Goal: Task Accomplishment & Management: Manage account settings

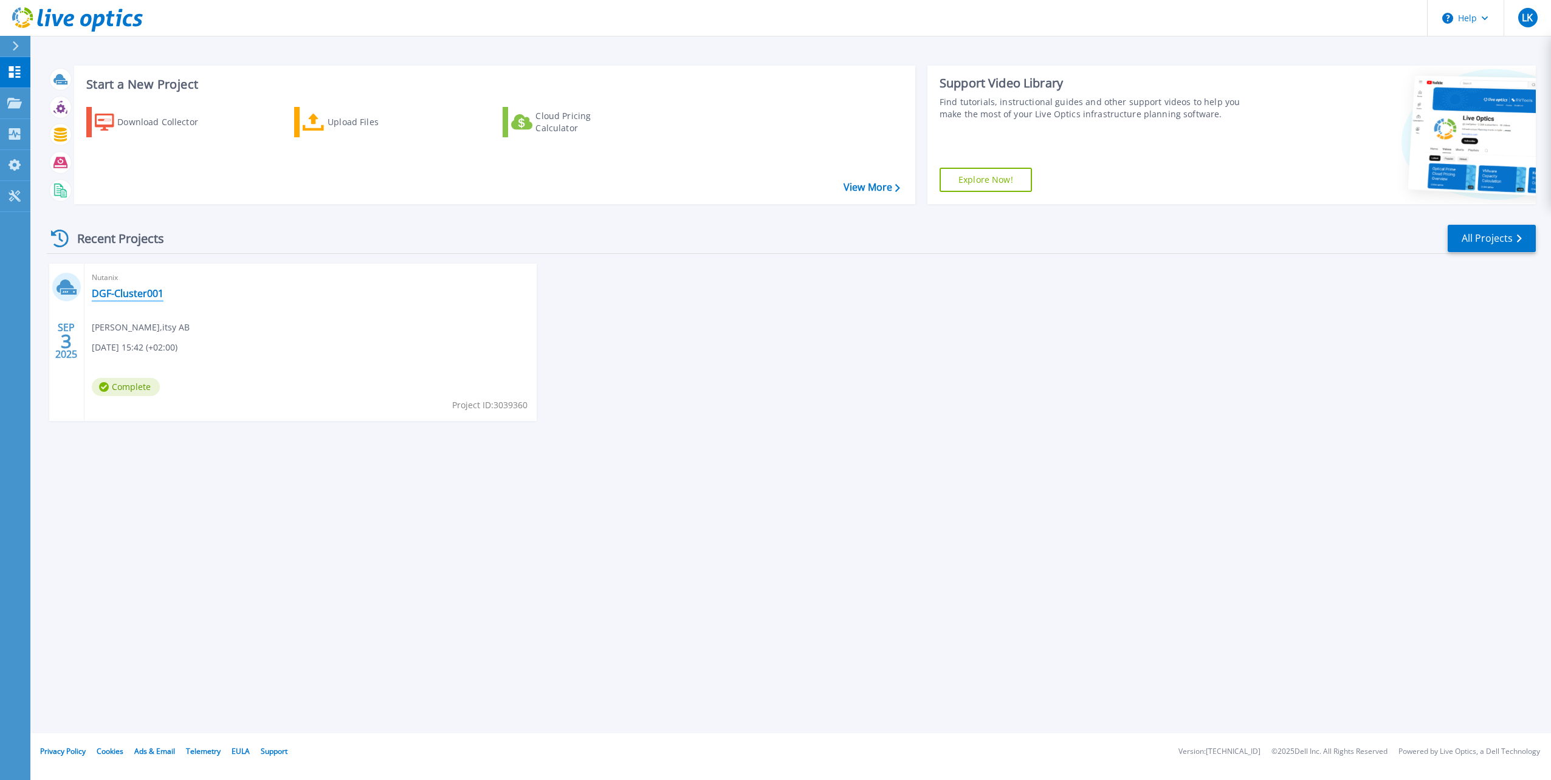
click at [125, 294] on link "DGF-Cluster001" at bounding box center [128, 293] width 72 height 12
click at [347, 122] on div "Upload Files" at bounding box center [376, 122] width 97 height 24
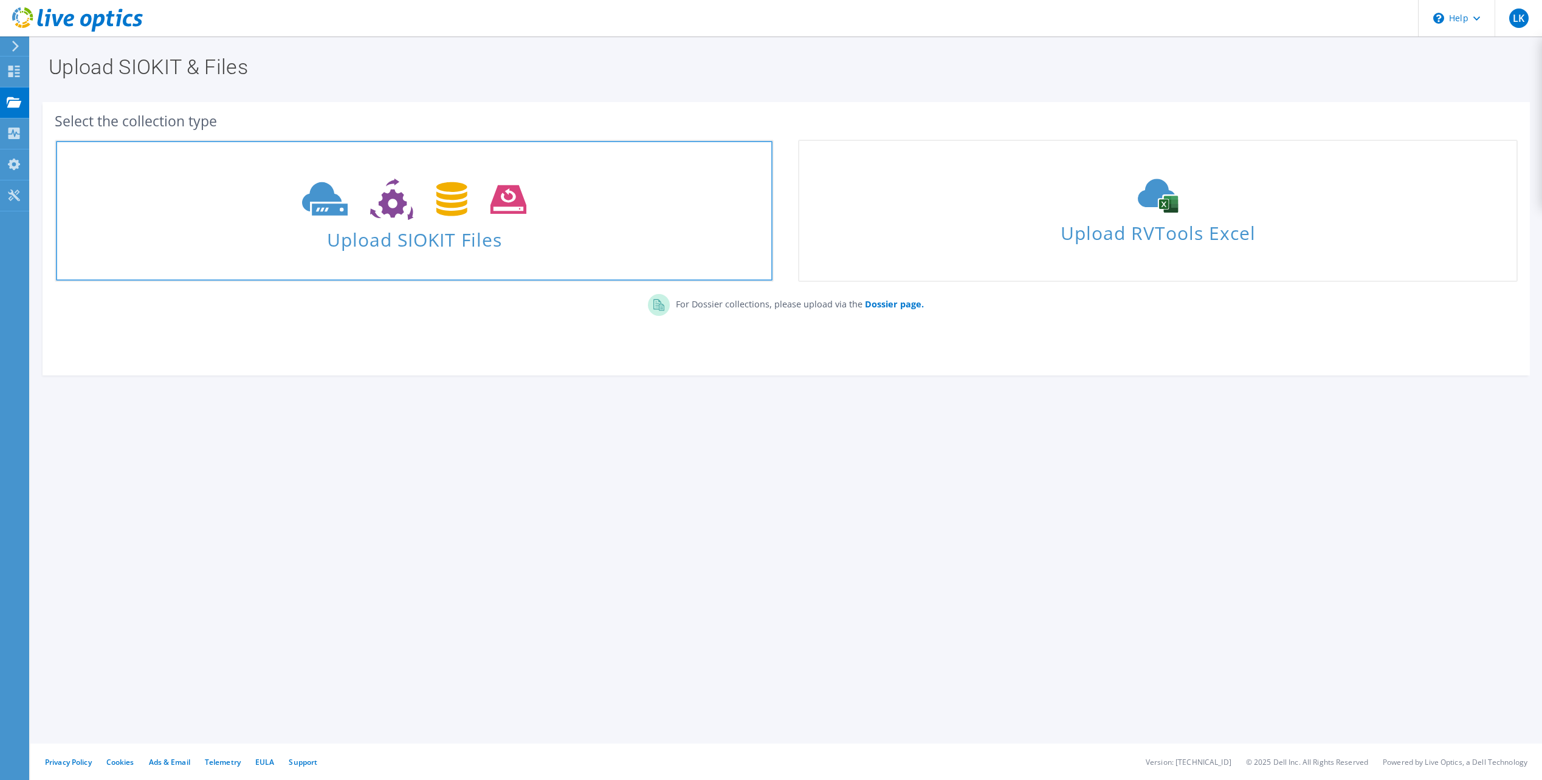
click at [393, 229] on span "Upload SIOKIT Files" at bounding box center [414, 236] width 716 height 26
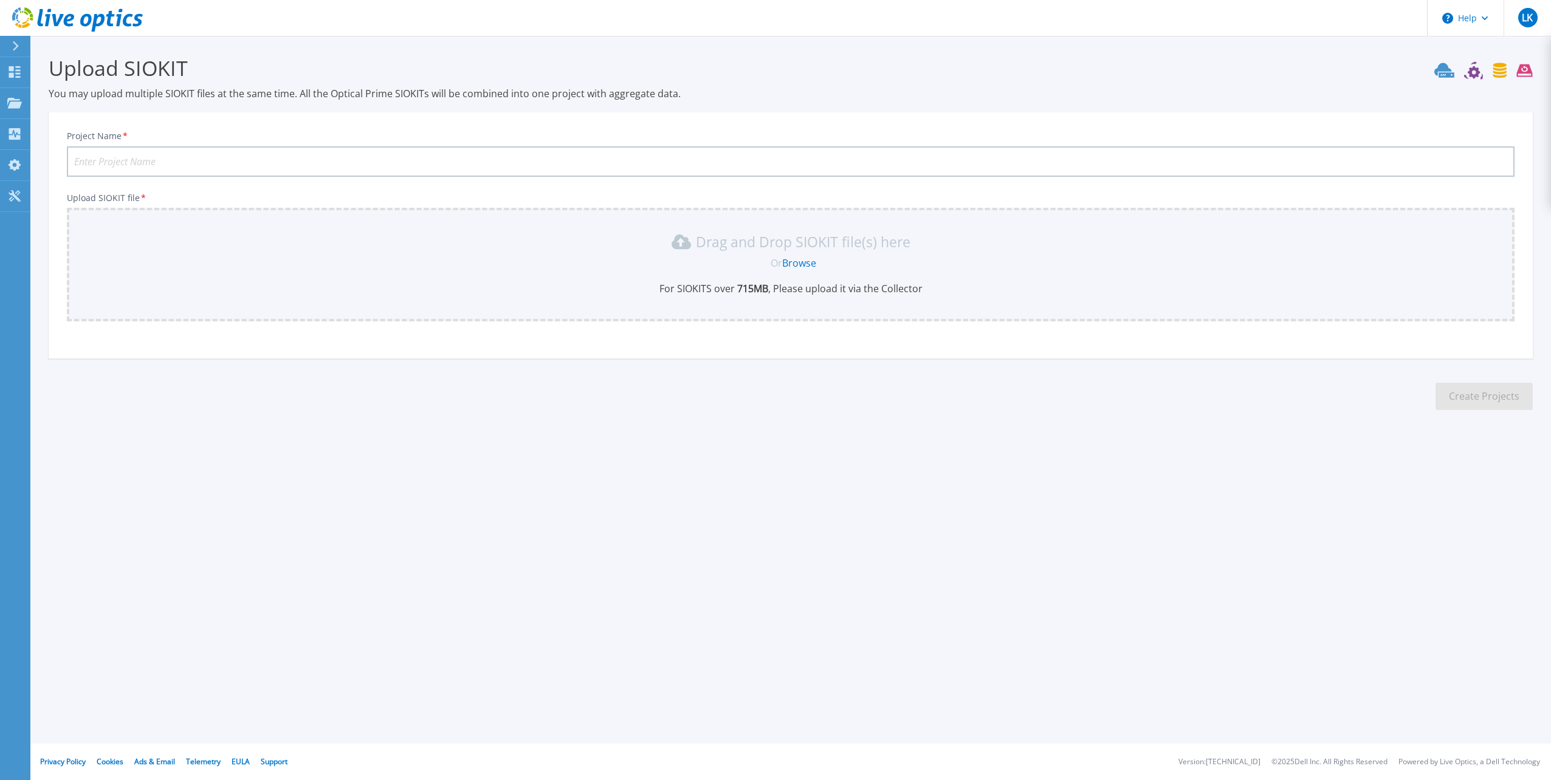
click at [287, 157] on input "Project Name *" at bounding box center [790, 161] width 1447 height 30
type input "DGF-Cluster001 Test 2"
click at [788, 263] on link "Browse" at bounding box center [799, 262] width 34 height 13
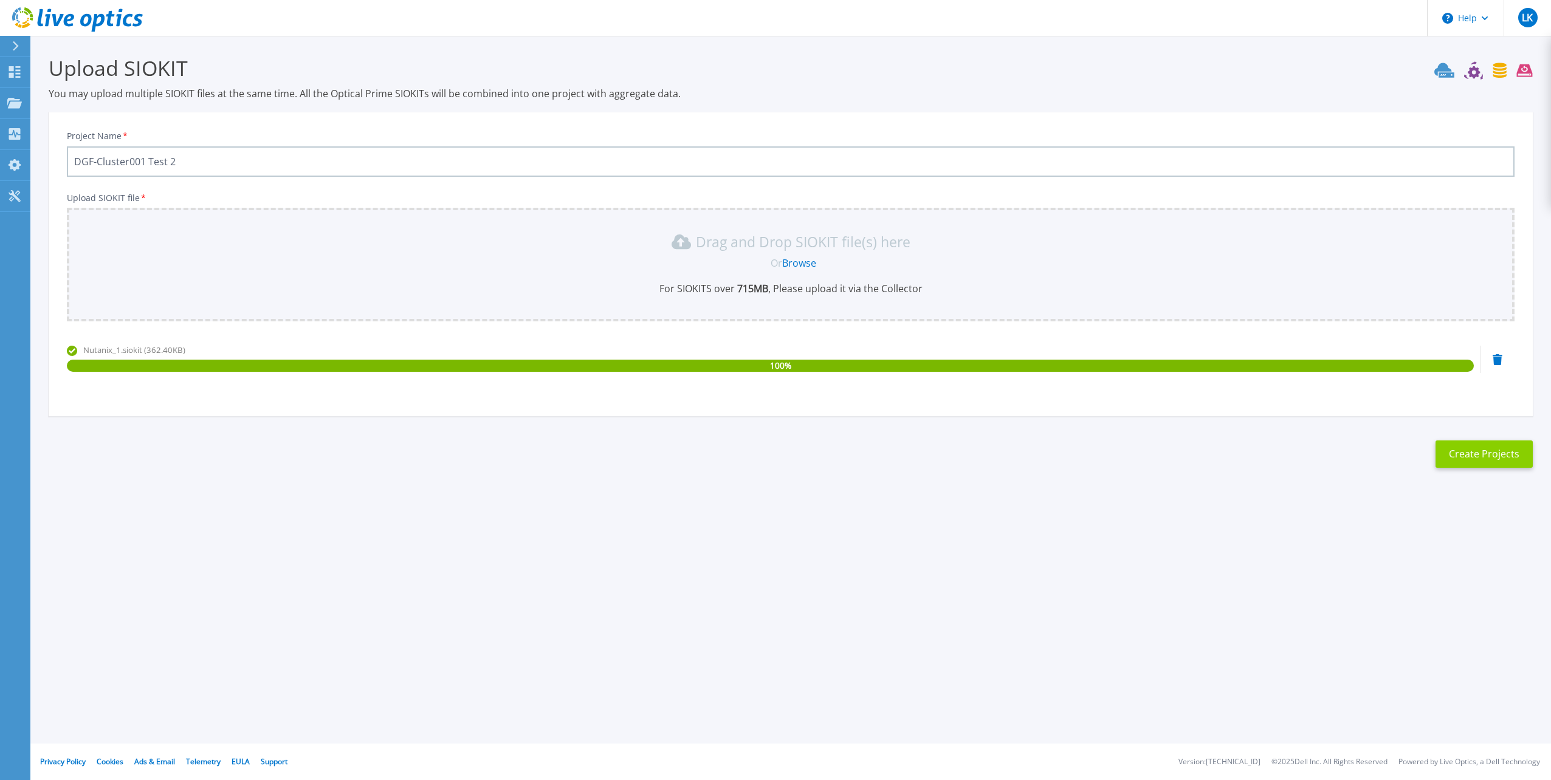
click at [1452, 451] on button "Create Projects" at bounding box center [1483, 454] width 97 height 27
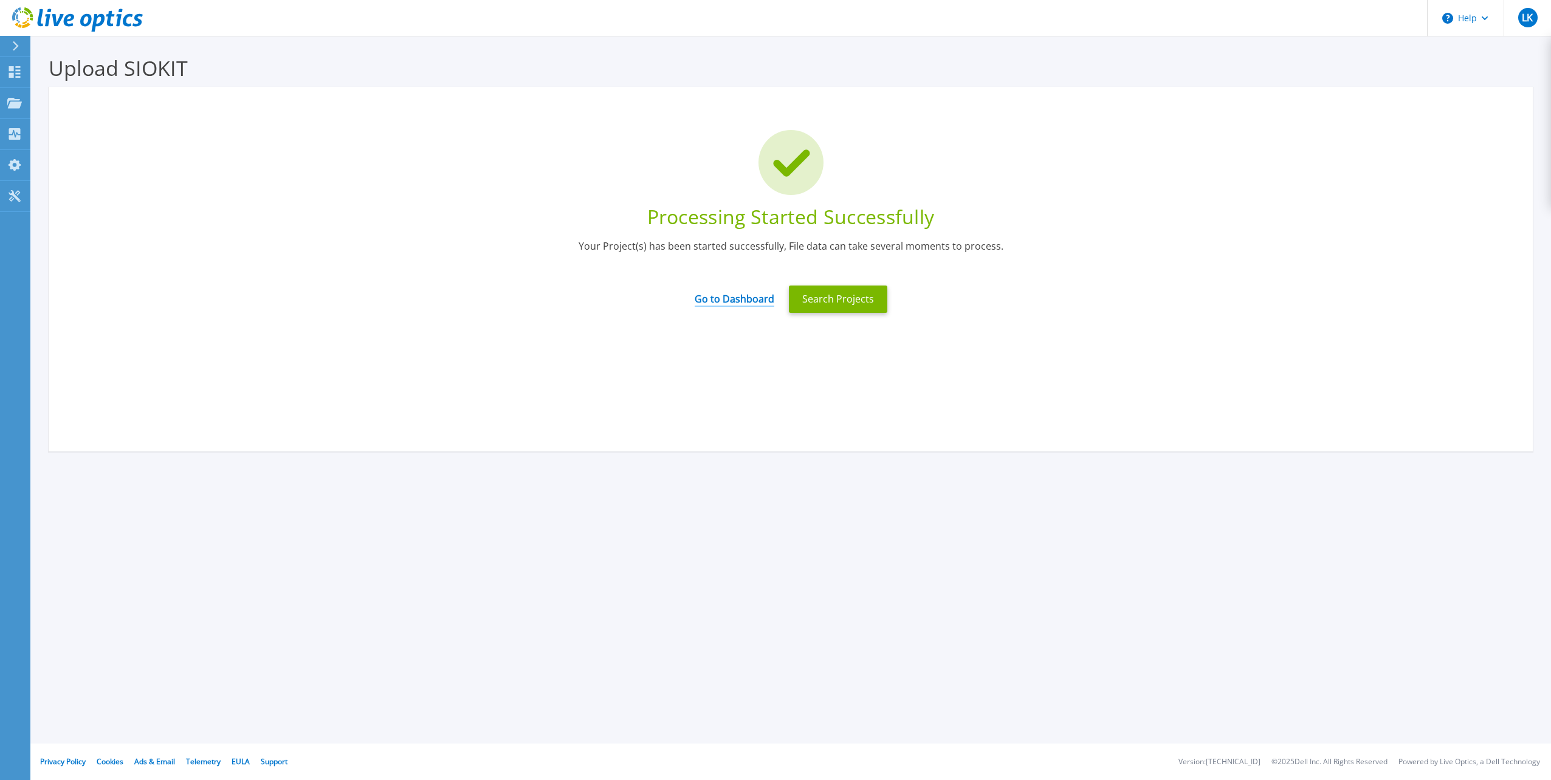
click at [757, 304] on link "Go to Dashboard" at bounding box center [735, 295] width 80 height 24
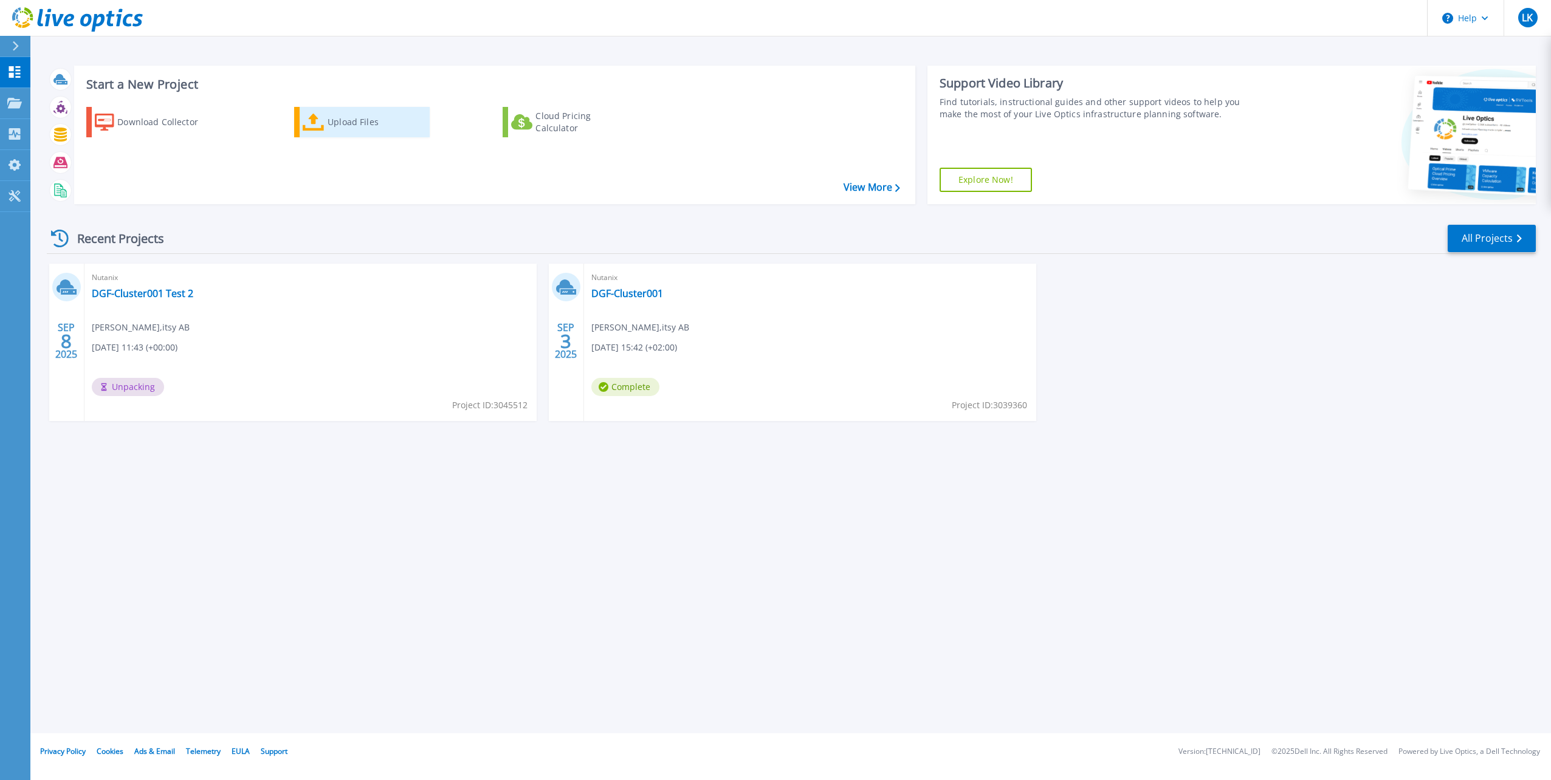
click at [335, 113] on div "Upload Files" at bounding box center [376, 122] width 97 height 24
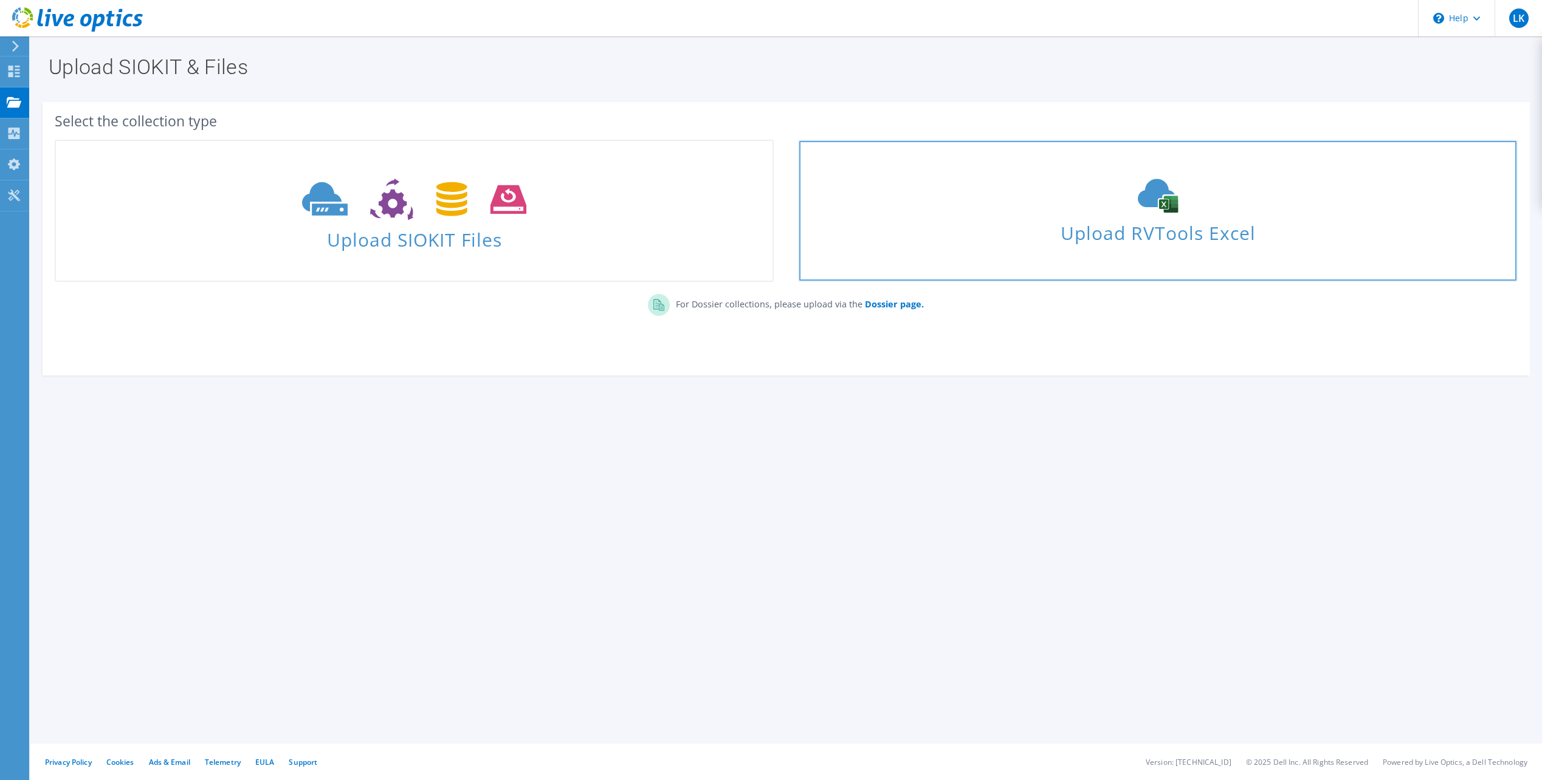
click at [1128, 220] on span "Upload RVTools Excel" at bounding box center [1157, 230] width 716 height 26
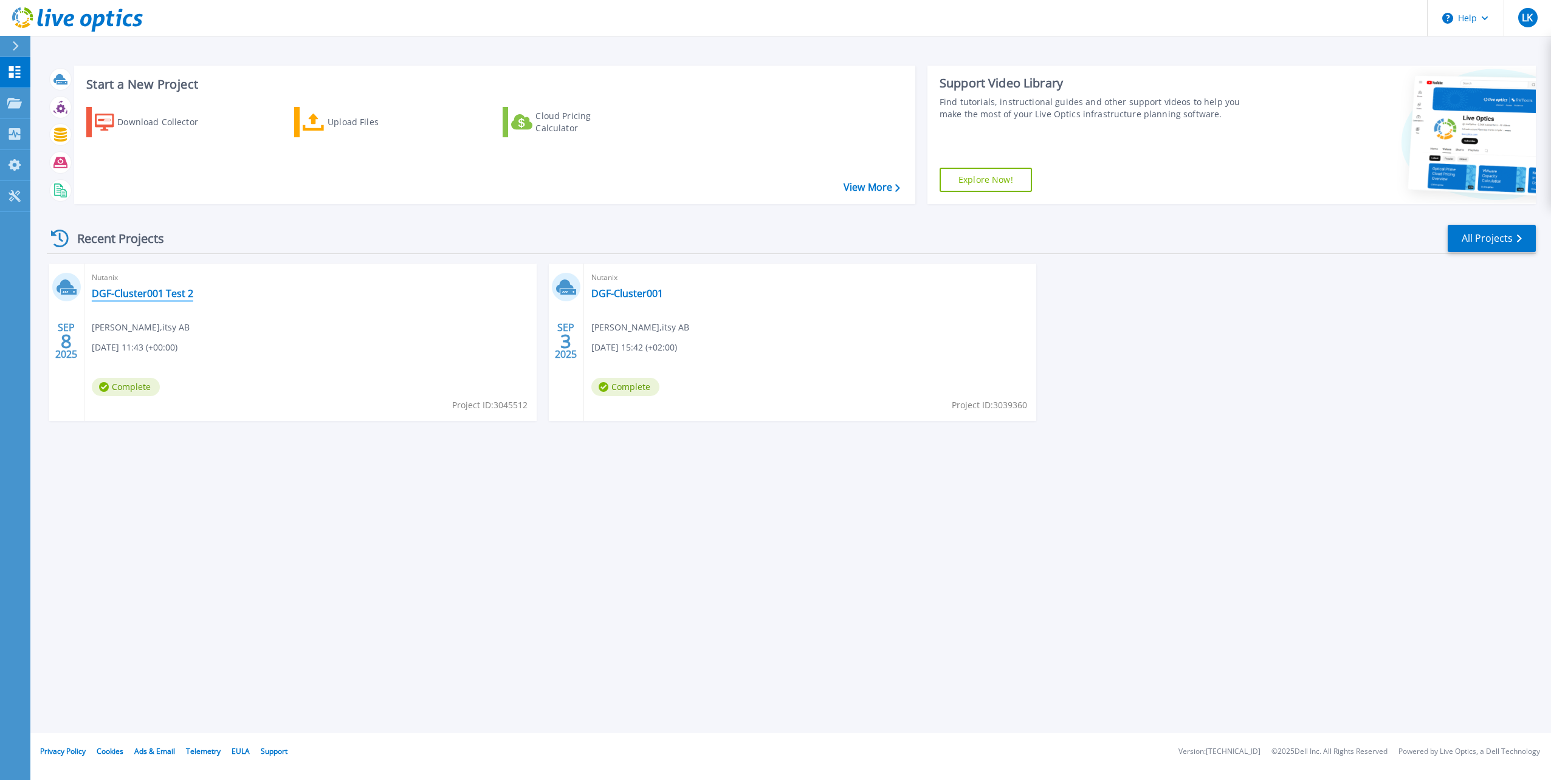
click at [164, 290] on link "DGF-Cluster001 Test 2" at bounding box center [142, 293] width 101 height 12
click at [13, 136] on icon at bounding box center [15, 134] width 12 height 12
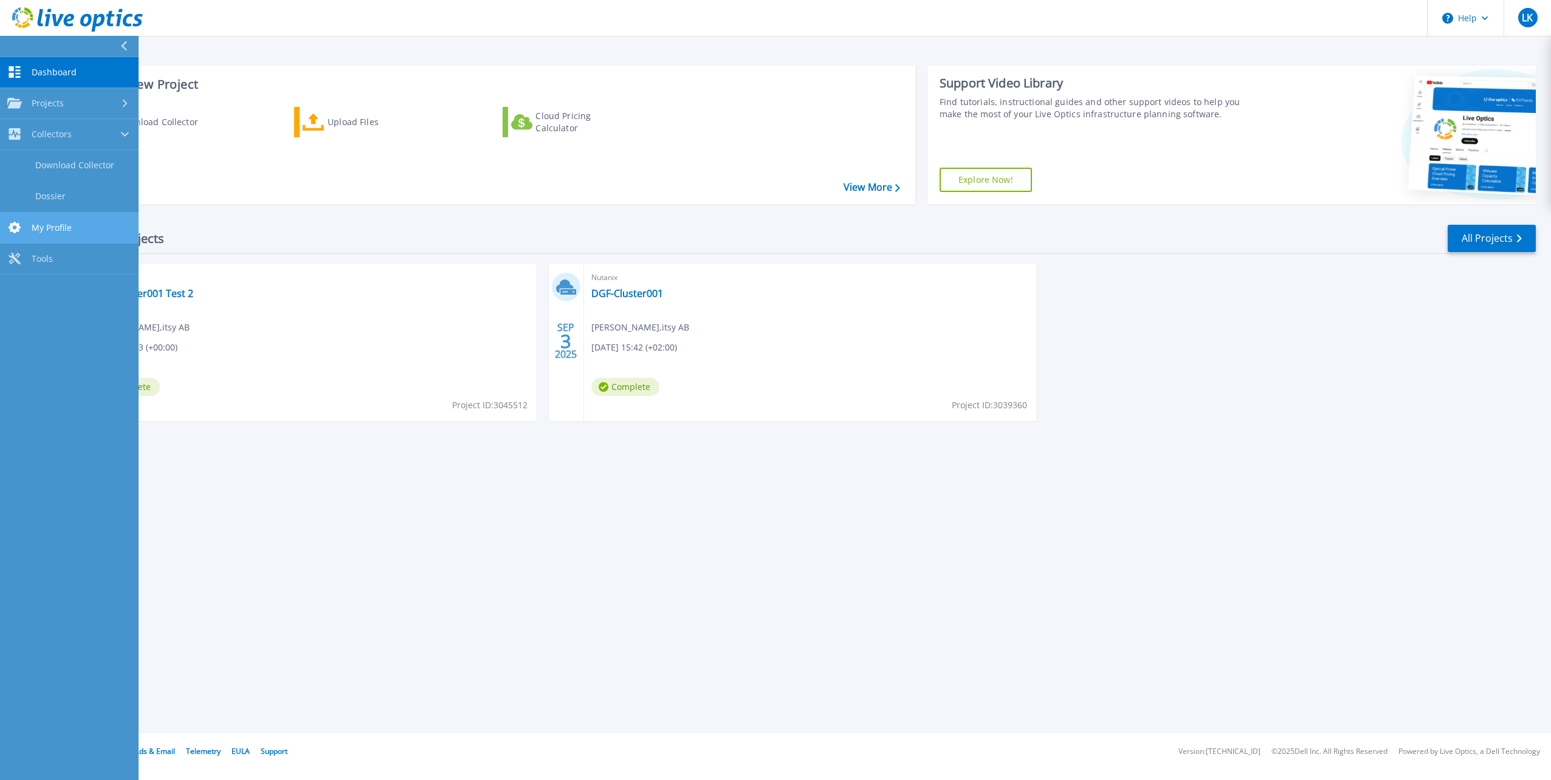
click at [63, 228] on span "My Profile" at bounding box center [52, 227] width 40 height 11
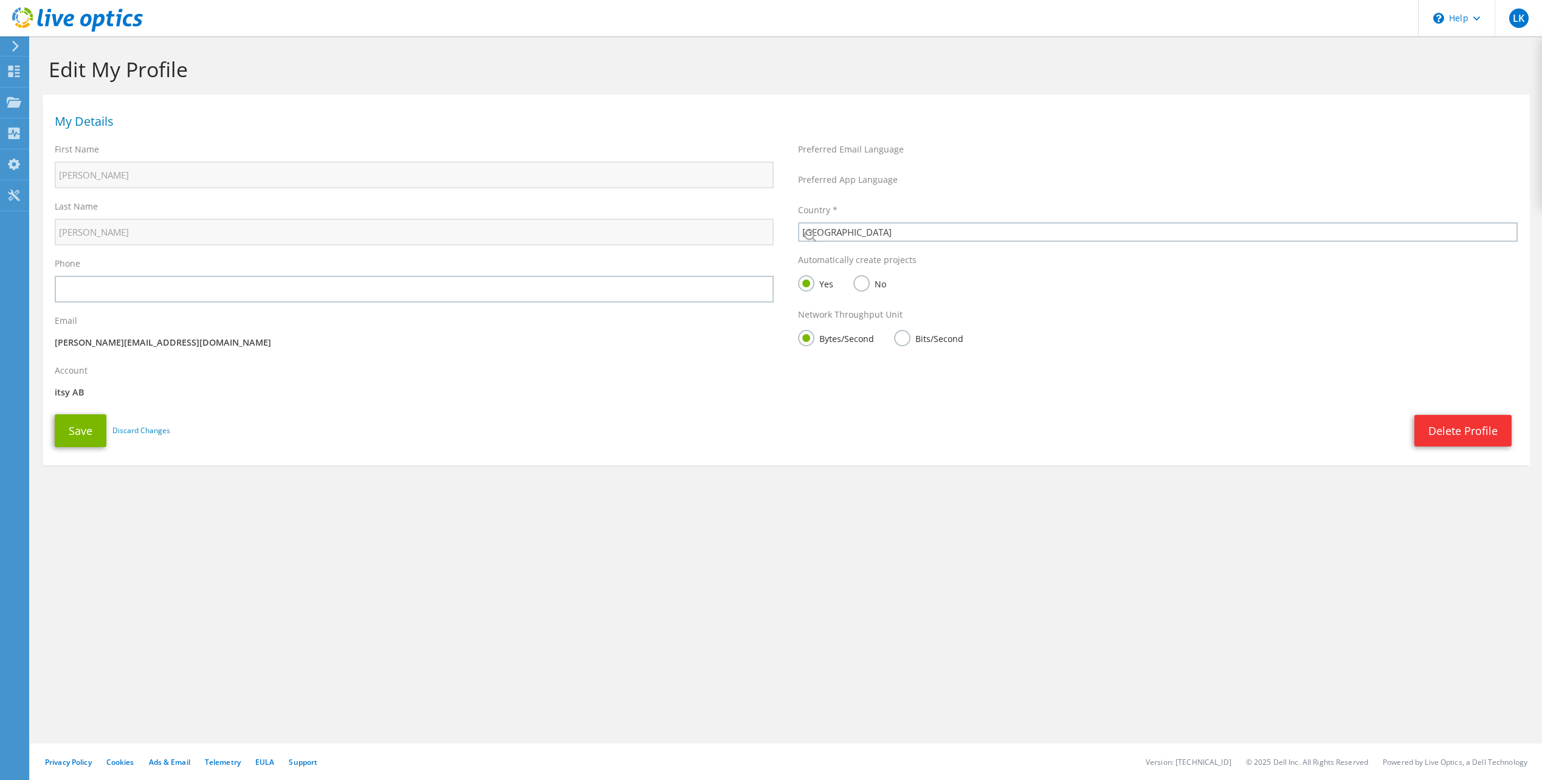
select select "189"
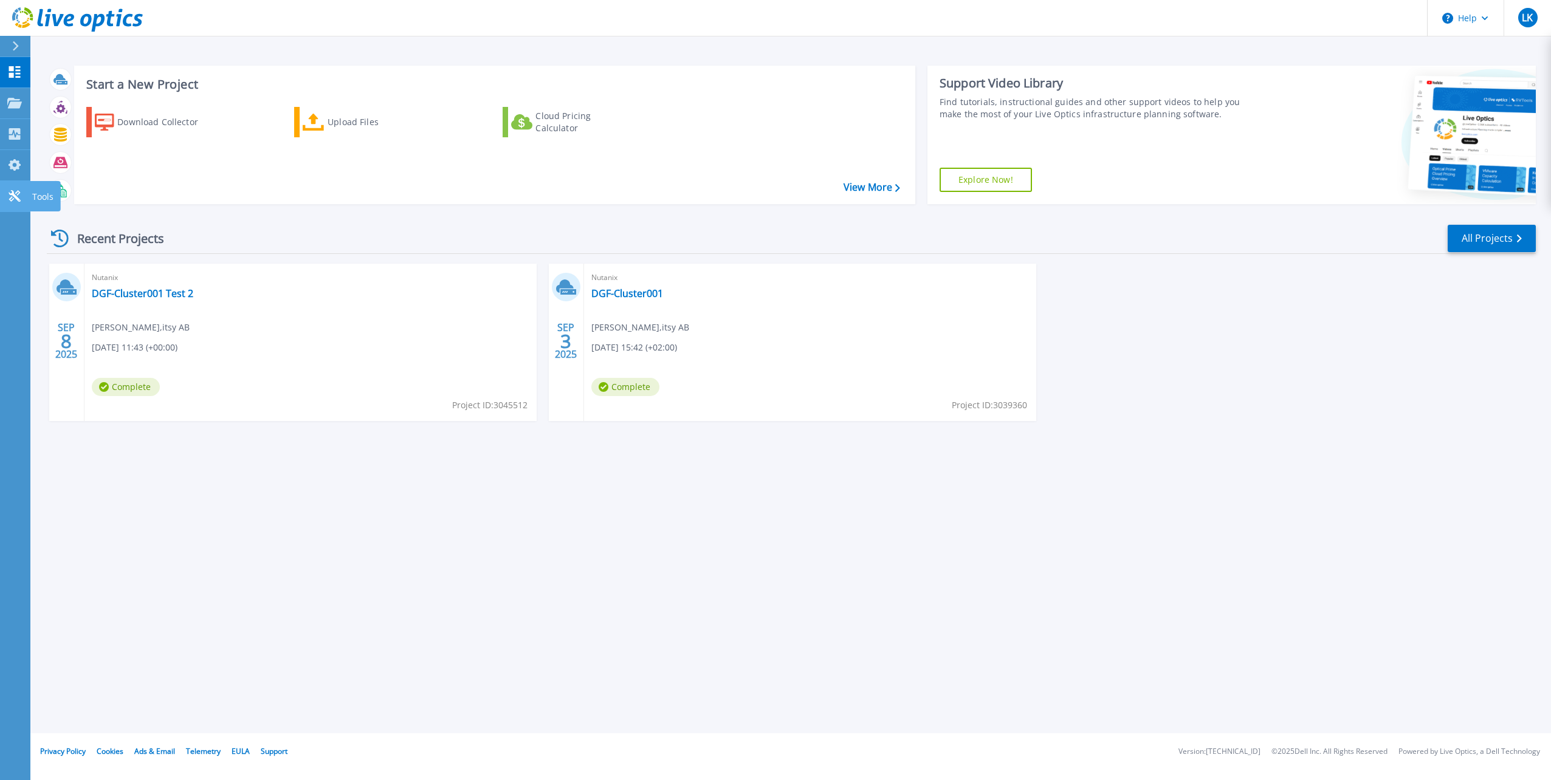
click at [7, 194] on icon at bounding box center [14, 196] width 15 height 12
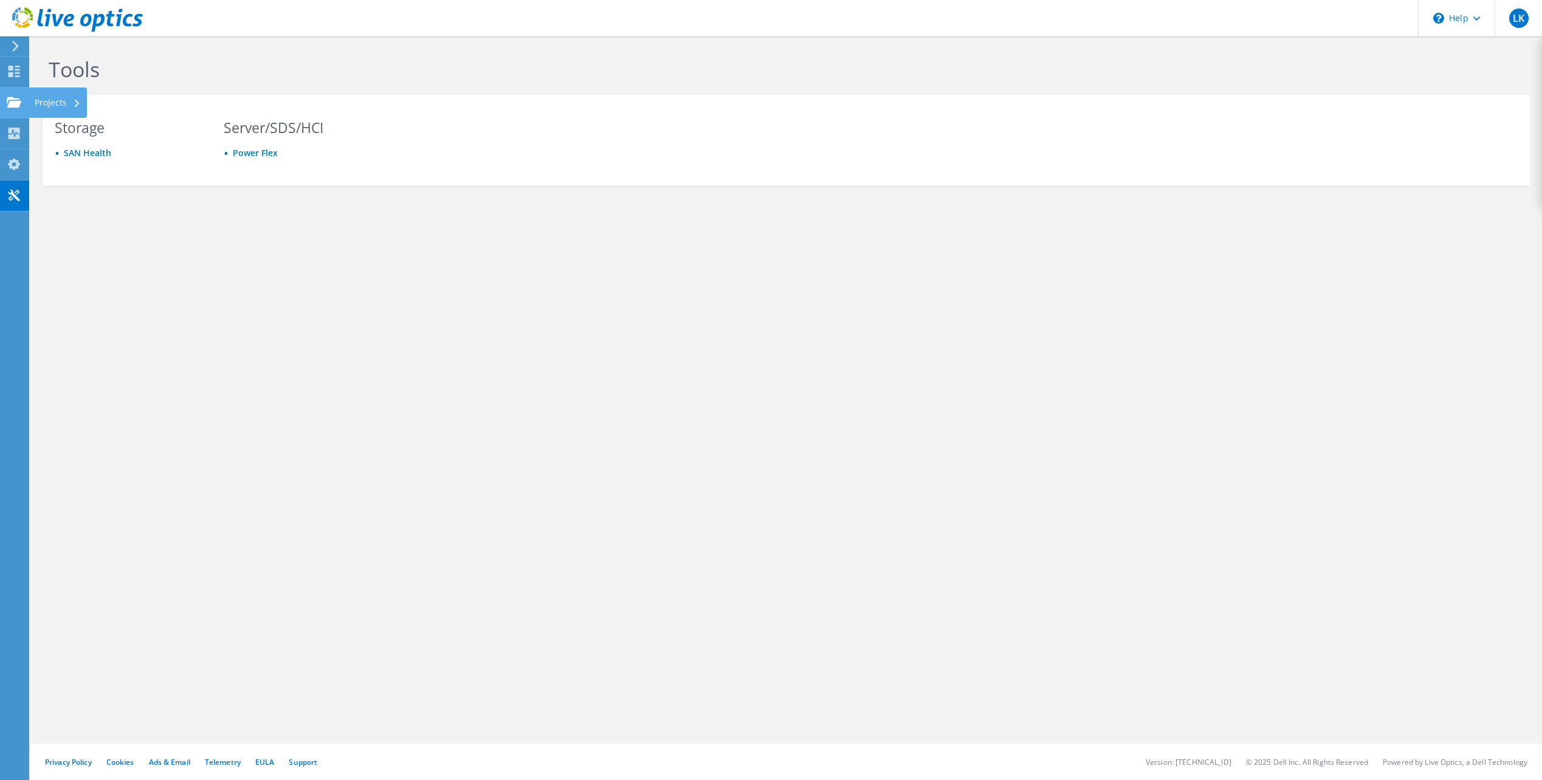
click at [13, 101] on use at bounding box center [14, 102] width 15 height 10
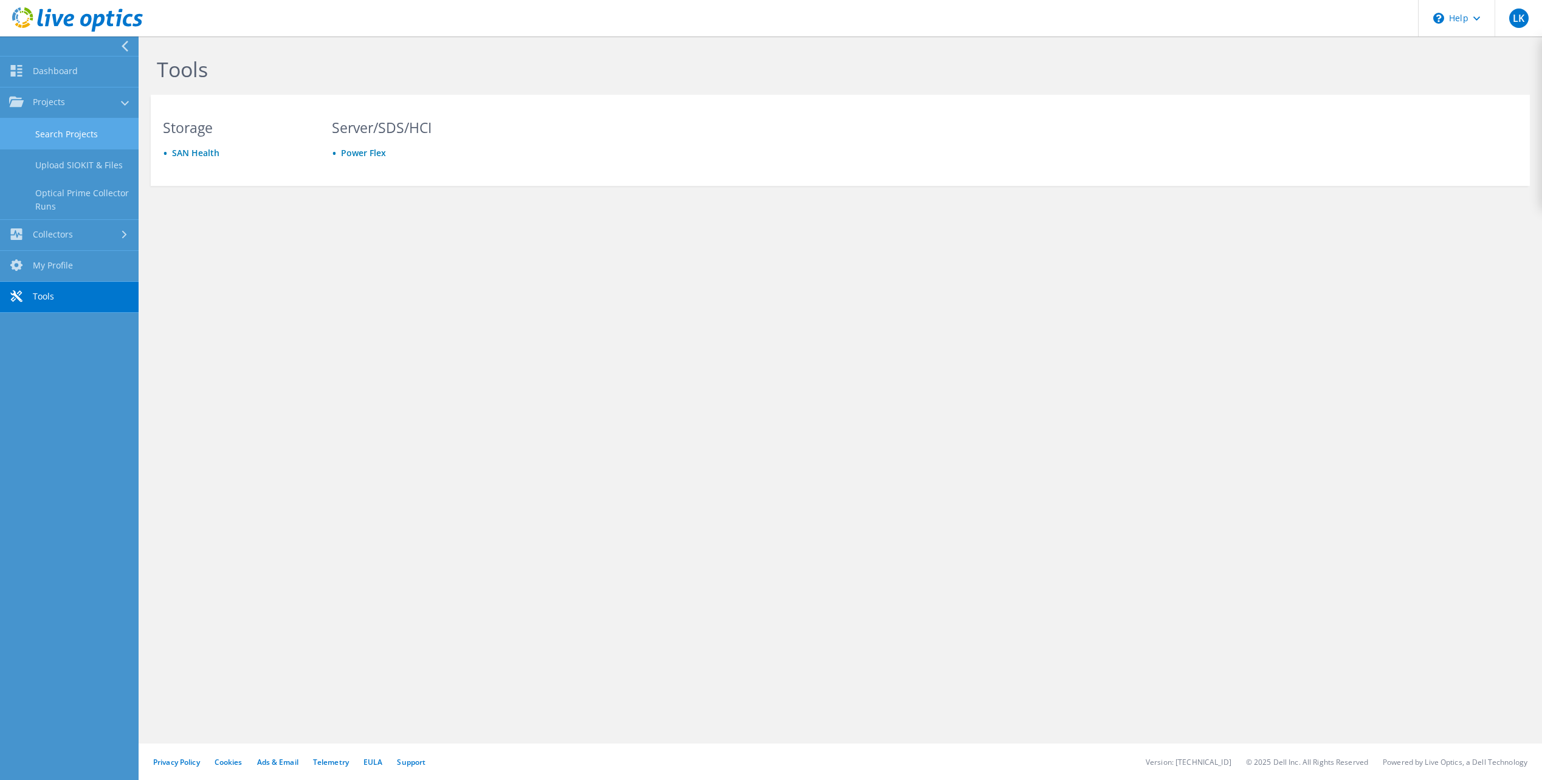
click at [81, 128] on link "Search Projects" at bounding box center [69, 133] width 139 height 31
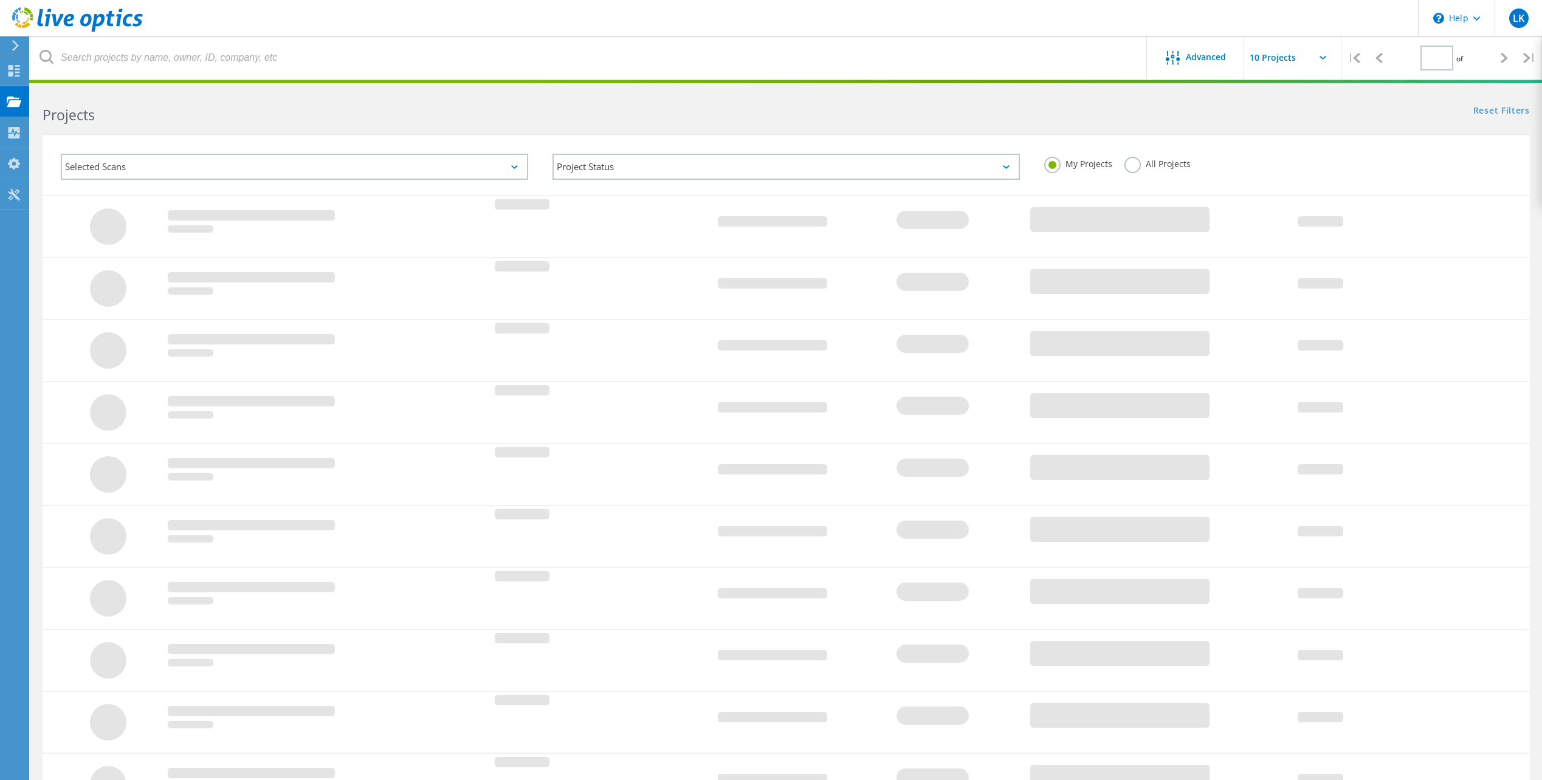
type input "1"
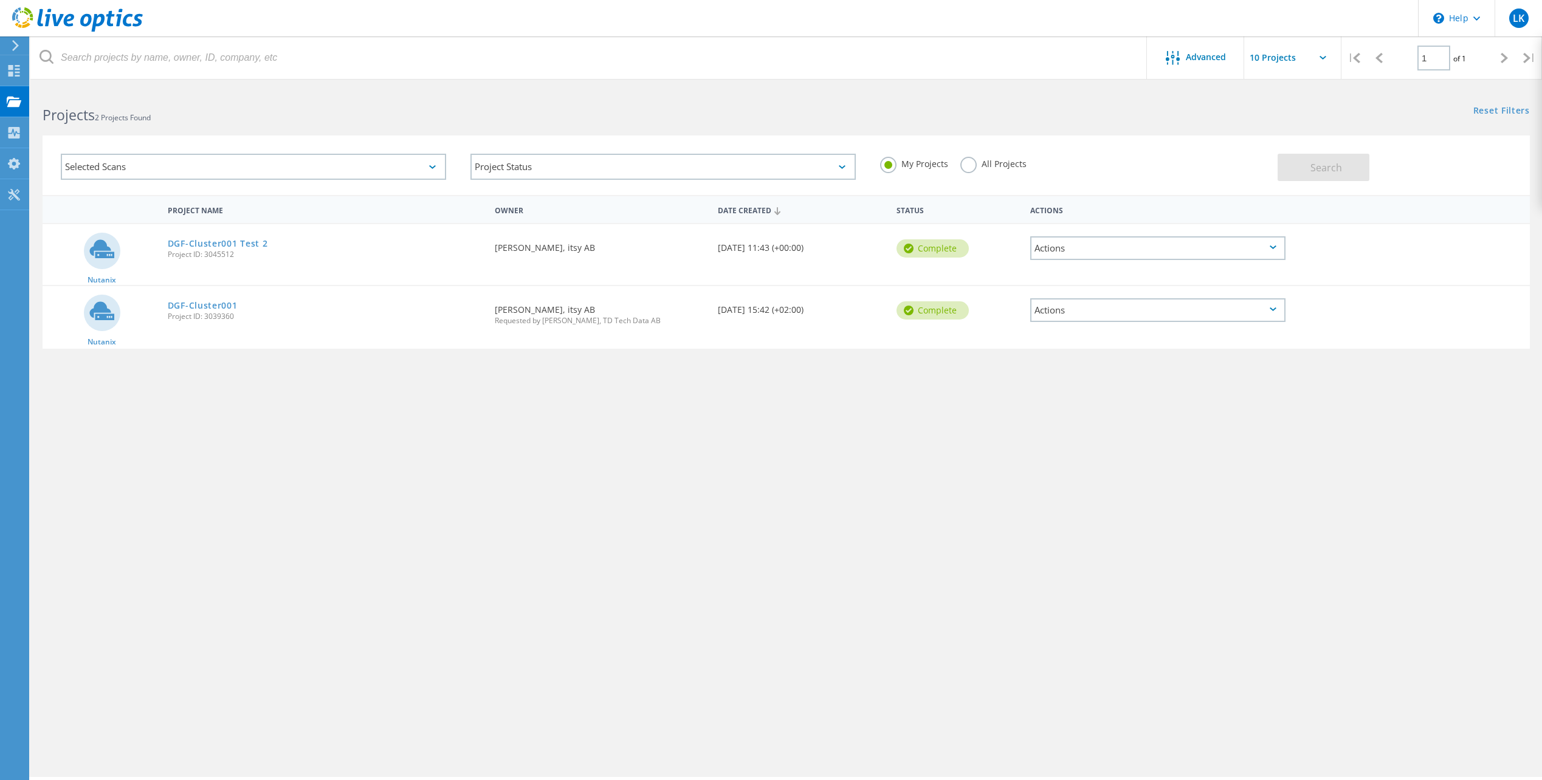
click at [1276, 250] on div "Actions" at bounding box center [1157, 248] width 255 height 24
click at [1238, 222] on div "Project Details" at bounding box center [1157, 220] width 253 height 19
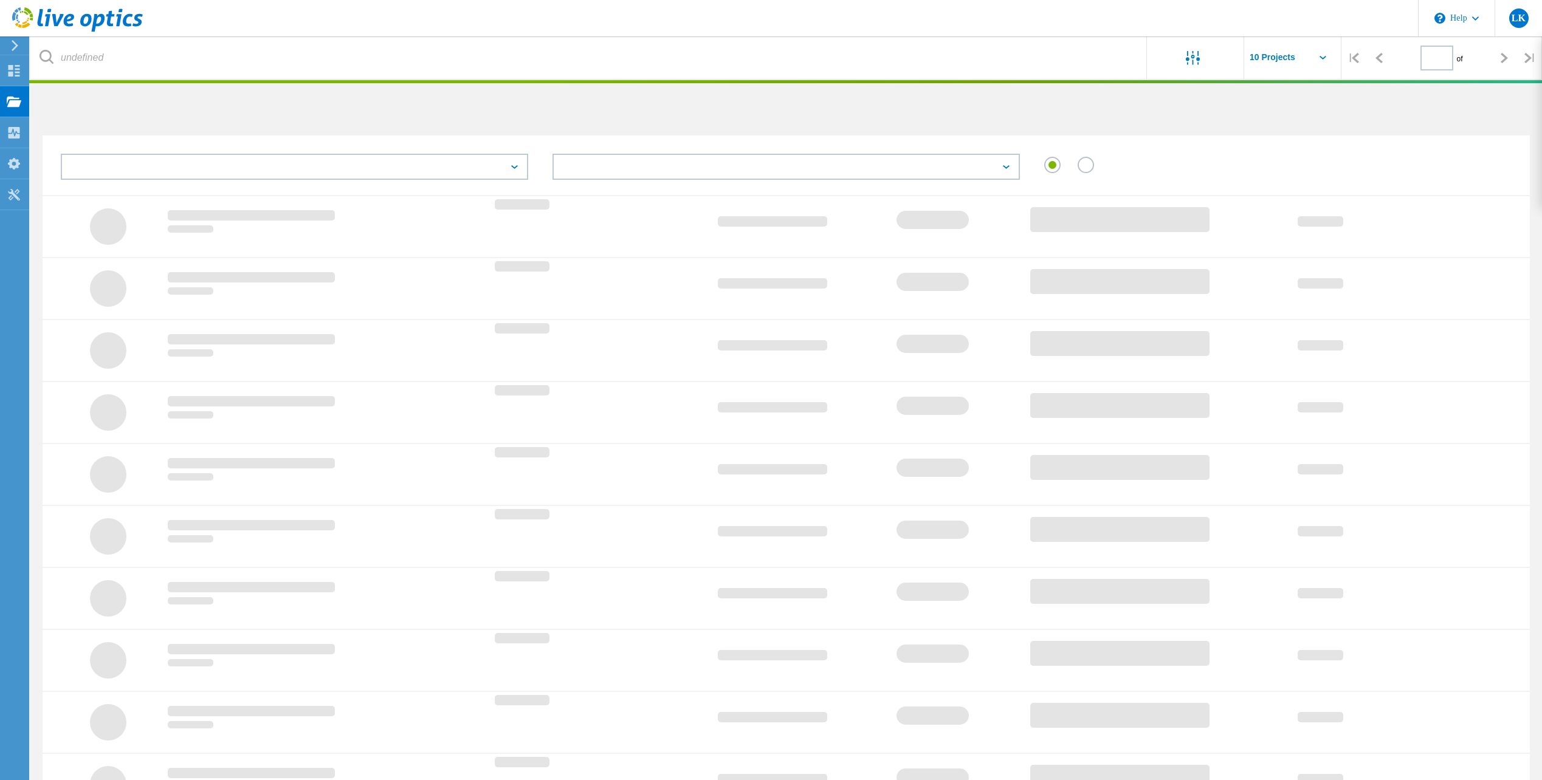
type input "1"
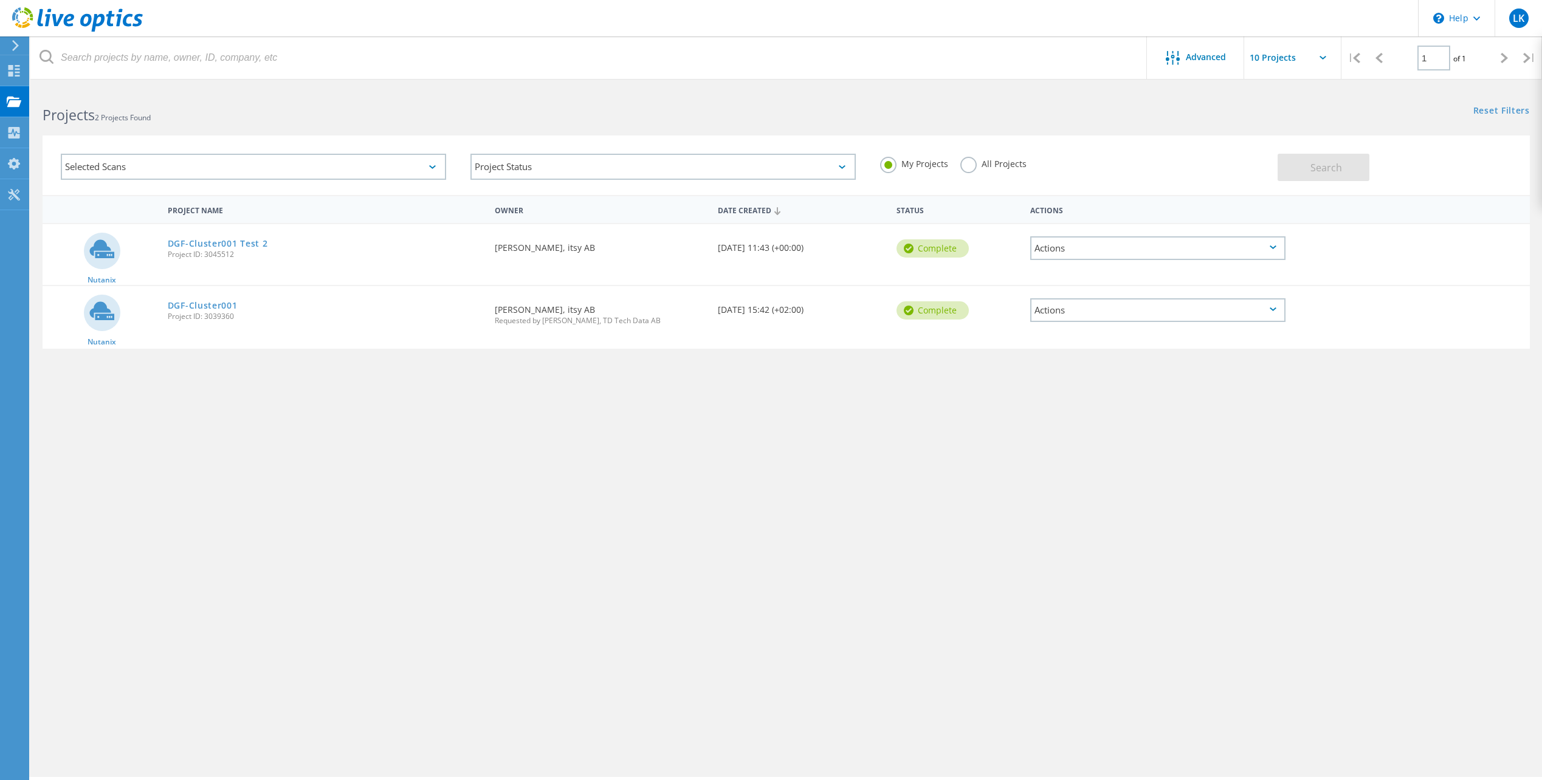
click at [1201, 250] on div "Actions" at bounding box center [1157, 248] width 255 height 24
click at [658, 380] on div "Project Name Owner Date Created Status Actions Nutanix DGF-Cluster001 Test 2 Pr…" at bounding box center [786, 353] width 1487 height 316
click at [19, 69] on use at bounding box center [15, 71] width 12 height 12
